Goal: Entertainment & Leisure: Consume media (video, audio)

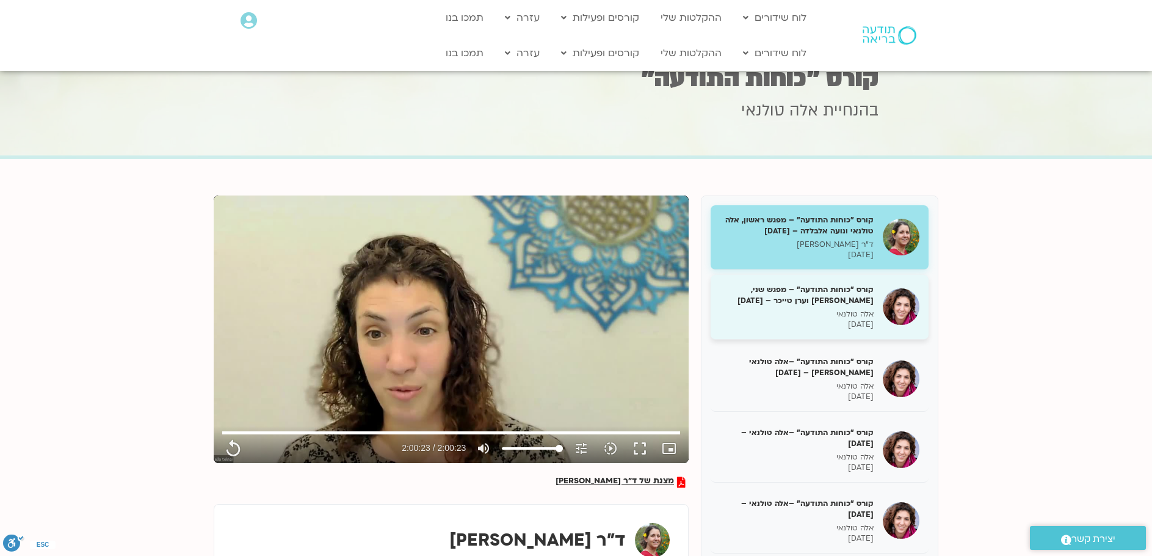
type input "7223.48"
click at [789, 286] on h5 "קורס "כוחות התודעה" – מפגש שני, [PERSON_NAME] וערן טייכר – [DATE]" at bounding box center [797, 295] width 154 height 22
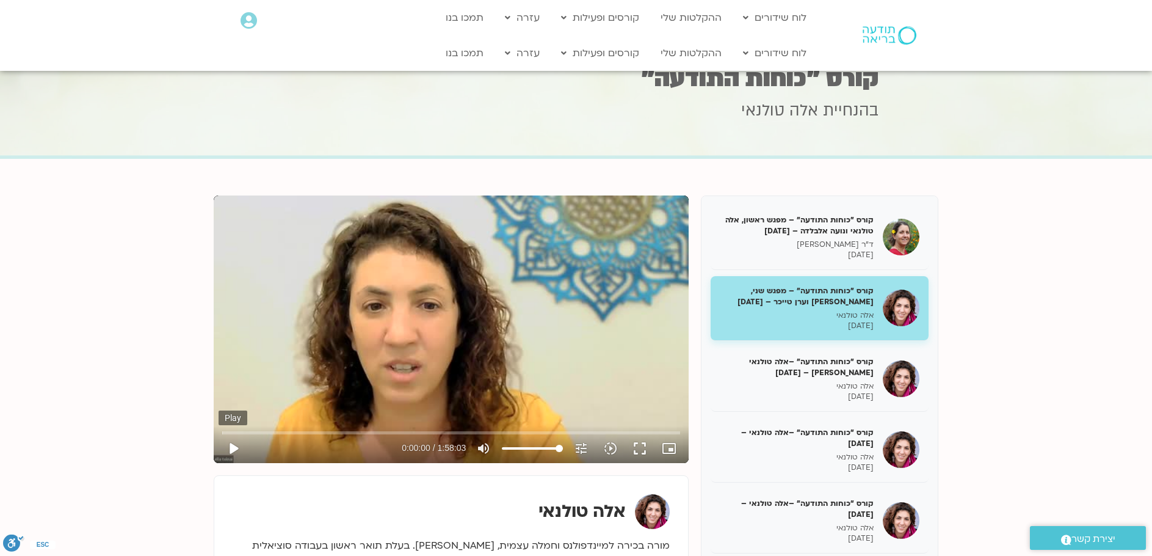
click at [235, 441] on button "play_arrow" at bounding box center [233, 447] width 29 height 29
type input "0.822921"
click at [234, 444] on button "pause" at bounding box center [233, 447] width 29 height 29
click at [231, 444] on button "play_arrow" at bounding box center [233, 447] width 29 height 29
click at [322, 432] on input "Seek" at bounding box center [451, 432] width 458 height 7
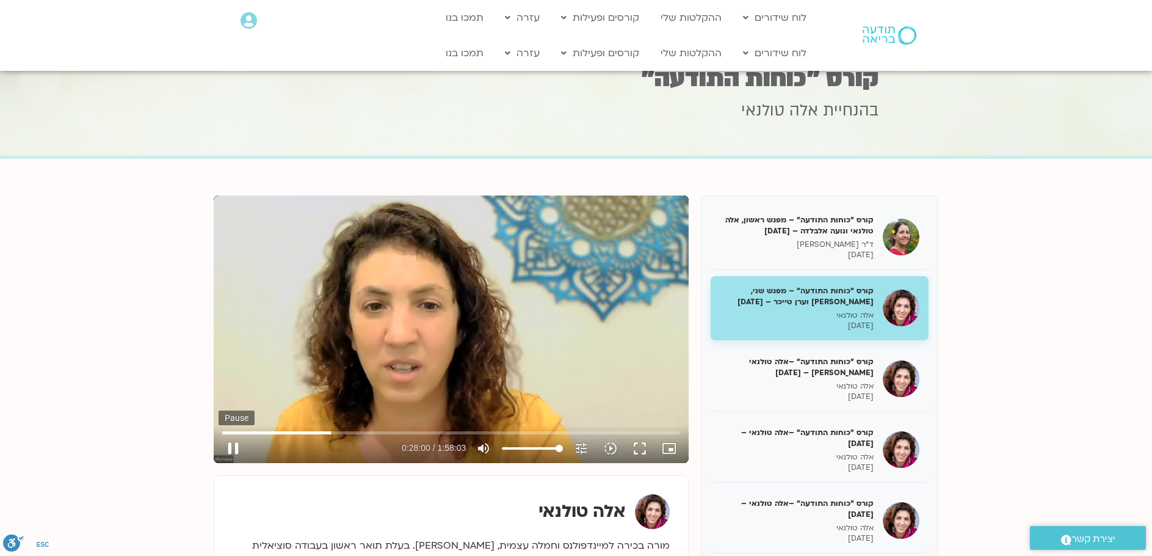
click at [234, 440] on button "pause" at bounding box center [233, 447] width 29 height 29
click at [231, 440] on button "play_arrow" at bounding box center [233, 447] width 29 height 29
click at [344, 432] on input "Seek" at bounding box center [451, 432] width 458 height 7
click at [349, 431] on input "Seek" at bounding box center [451, 432] width 458 height 7
click at [355, 432] on input "Seek" at bounding box center [451, 432] width 458 height 7
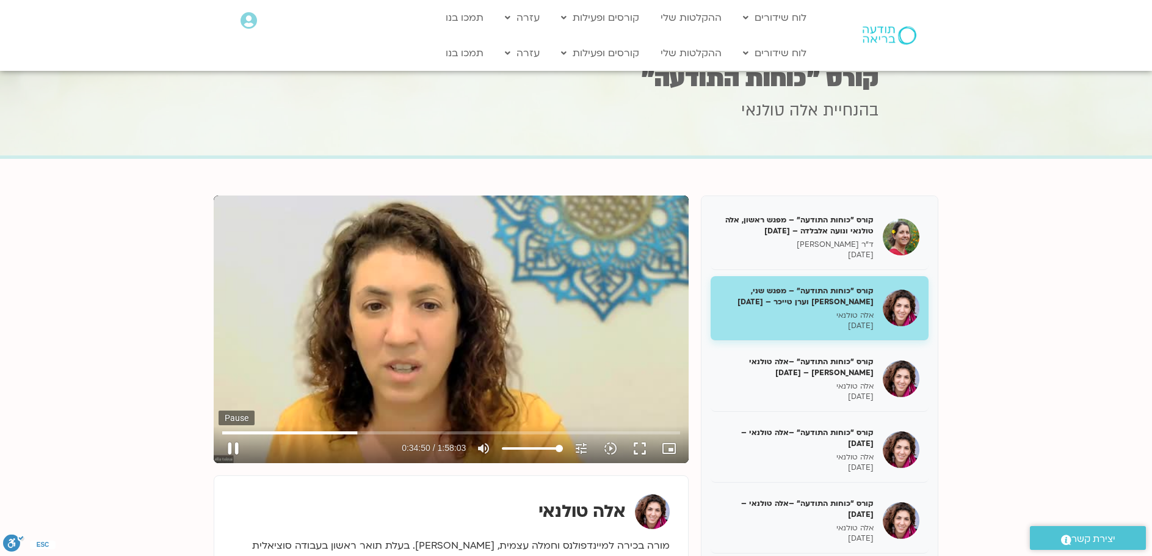
click at [232, 438] on button "pause" at bounding box center [233, 447] width 29 height 29
click at [234, 446] on button "play_arrow" at bounding box center [233, 447] width 29 height 29
click at [382, 432] on input "Seek" at bounding box center [451, 432] width 458 height 7
click at [380, 432] on input "Seek" at bounding box center [451, 432] width 458 height 7
click at [384, 431] on input "Seek" at bounding box center [451, 432] width 458 height 7
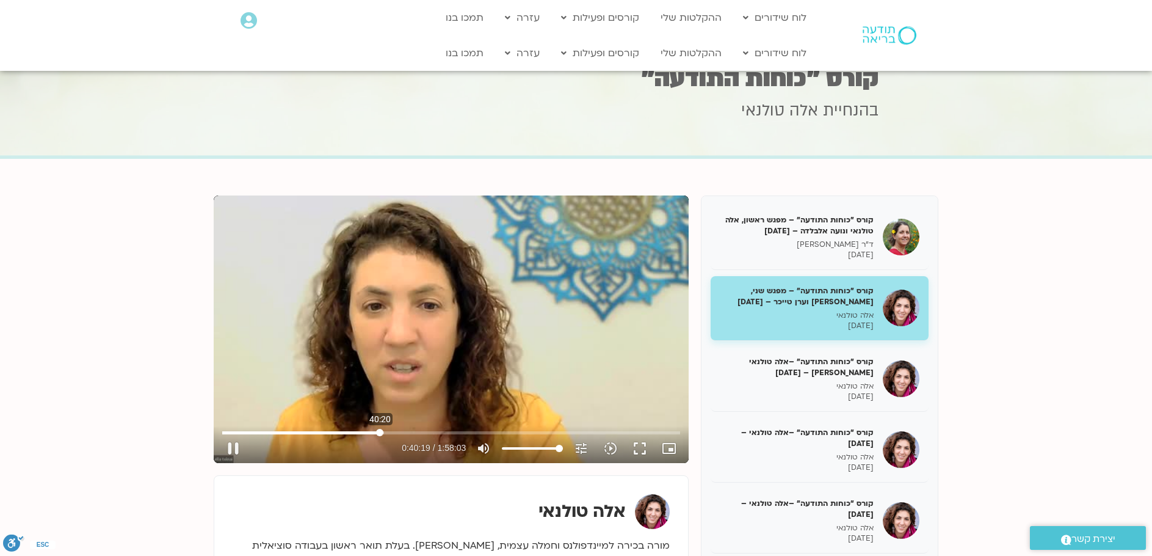
click at [380, 430] on input "Seek" at bounding box center [451, 432] width 458 height 7
click at [382, 432] on input "Seek" at bounding box center [451, 432] width 458 height 7
click at [236, 446] on button "pause" at bounding box center [233, 447] width 29 height 29
click at [227, 449] on button "play_arrow" at bounding box center [233, 447] width 29 height 29
click at [234, 443] on button "pause" at bounding box center [233, 447] width 29 height 29
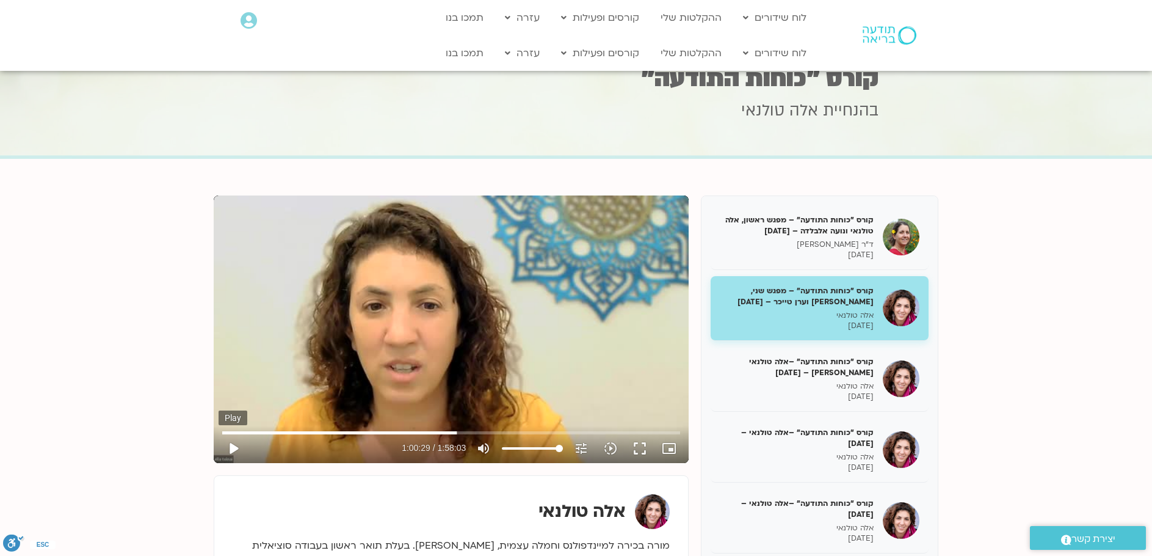
click at [233, 451] on button "play_arrow" at bounding box center [233, 447] width 29 height 29
click at [468, 433] on input "Seek" at bounding box center [451, 432] width 458 height 7
click at [476, 432] on input "Seek" at bounding box center [451, 432] width 458 height 7
click at [483, 430] on input "Seek" at bounding box center [451, 432] width 458 height 7
click at [504, 432] on input "Seek" at bounding box center [451, 432] width 458 height 7
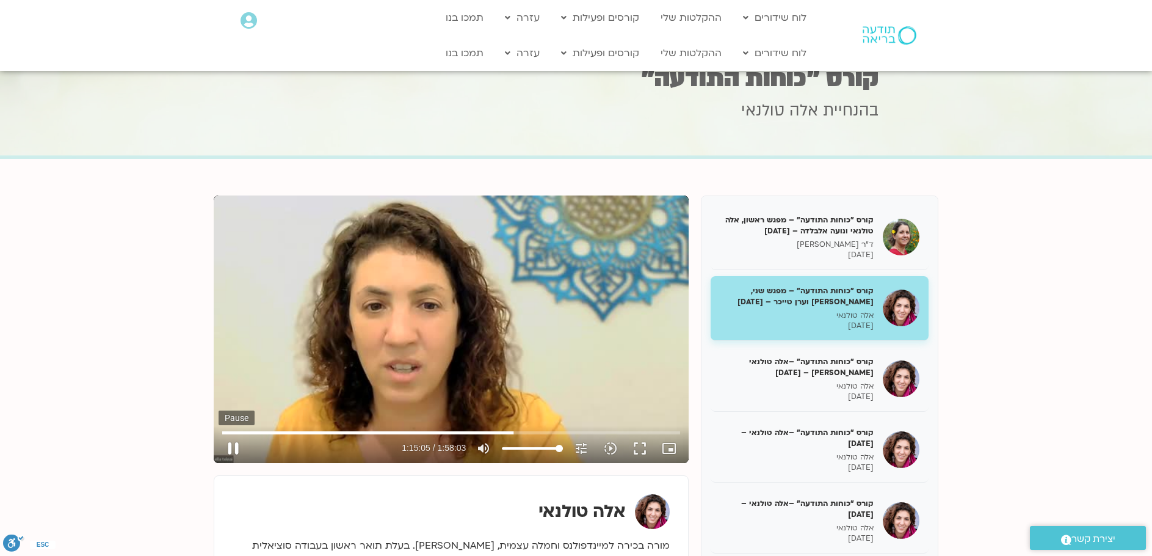
click at [234, 451] on button "pause" at bounding box center [233, 447] width 29 height 29
click at [231, 443] on button "play_arrow" at bounding box center [233, 447] width 29 height 29
click at [248, 460] on div "pause 1:52:03 / 1:58:03 volume_up Mute tune Resolution Auto 360p slow_motion_vi…" at bounding box center [451, 447] width 465 height 29
click at [236, 437] on button "pause" at bounding box center [233, 447] width 29 height 29
click at [230, 447] on button "play_arrow" at bounding box center [233, 447] width 29 height 29
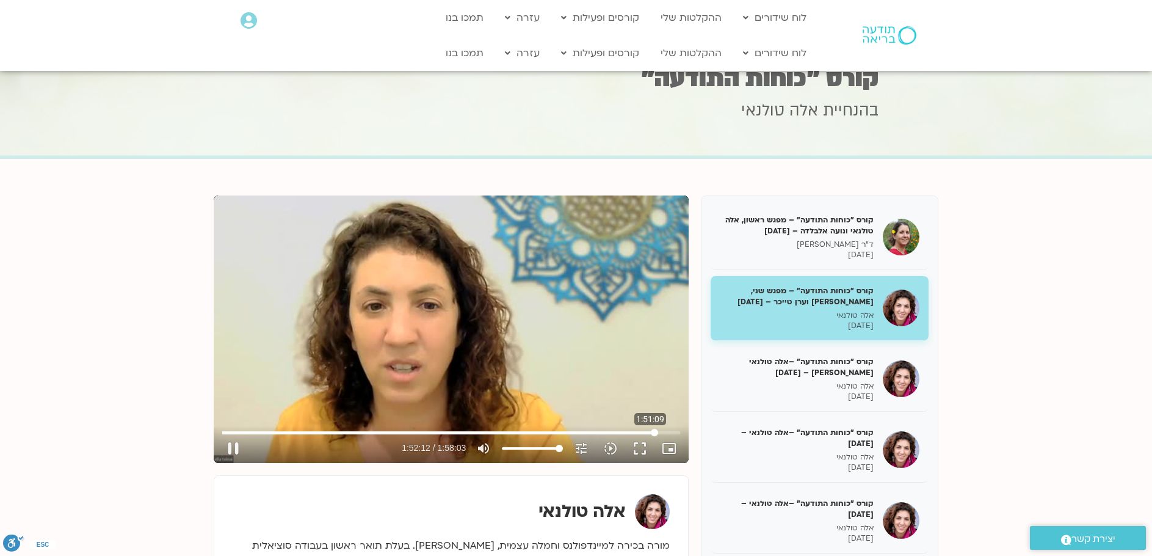
click at [650, 432] on input "Seek" at bounding box center [451, 432] width 458 height 7
click at [648, 433] on input "Seek" at bounding box center [451, 432] width 458 height 7
click at [238, 444] on button "pause" at bounding box center [233, 447] width 29 height 29
click at [230, 447] on button "play_arrow" at bounding box center [233, 447] width 29 height 29
click at [219, 433] on button "replay" at bounding box center [233, 447] width 29 height 29
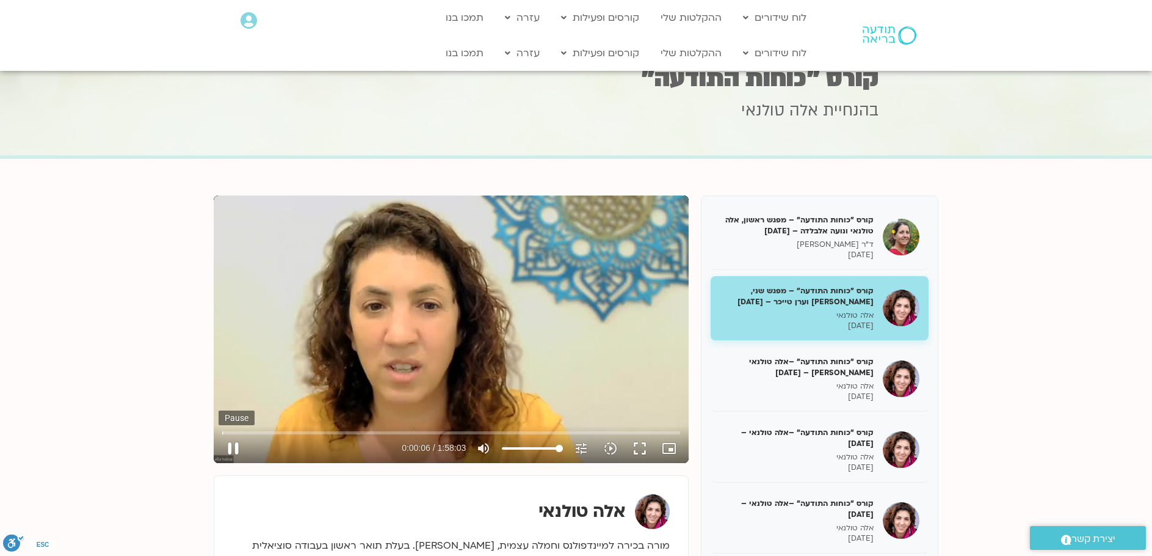
click at [233, 441] on button "pause" at bounding box center [233, 447] width 29 height 29
type input "7.069932"
